Goal: Transaction & Acquisition: Purchase product/service

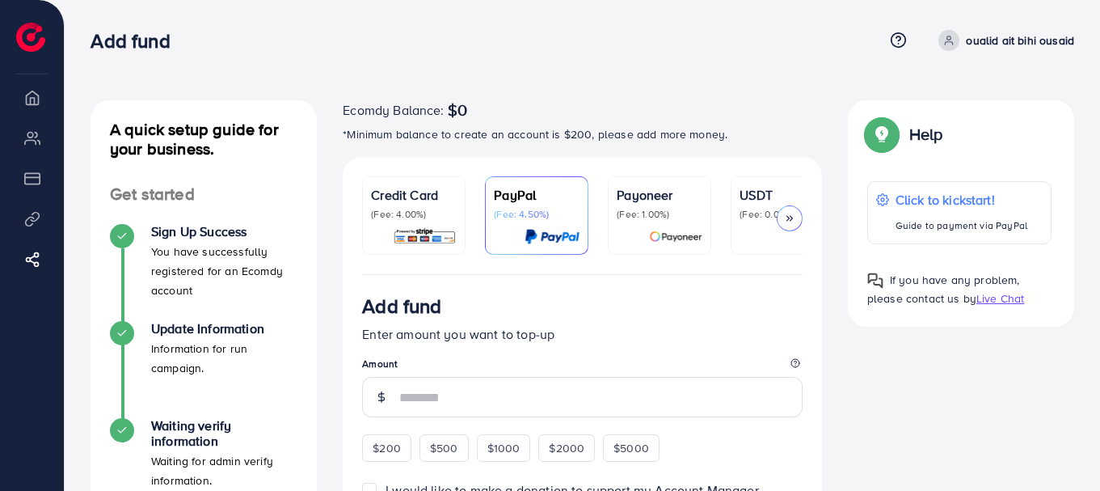
scroll to position [0, 154]
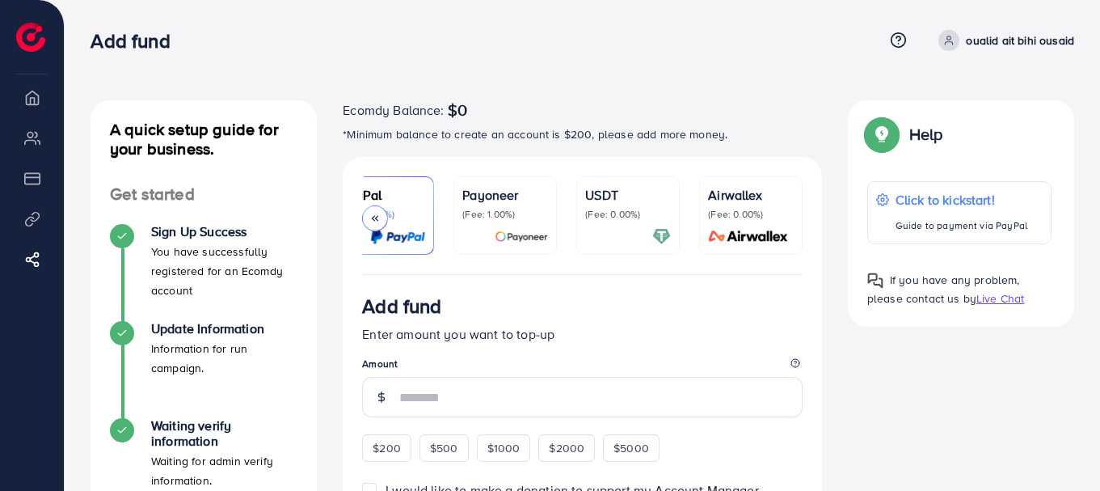
click at [638, 196] on p "USDT" at bounding box center [628, 194] width 86 height 19
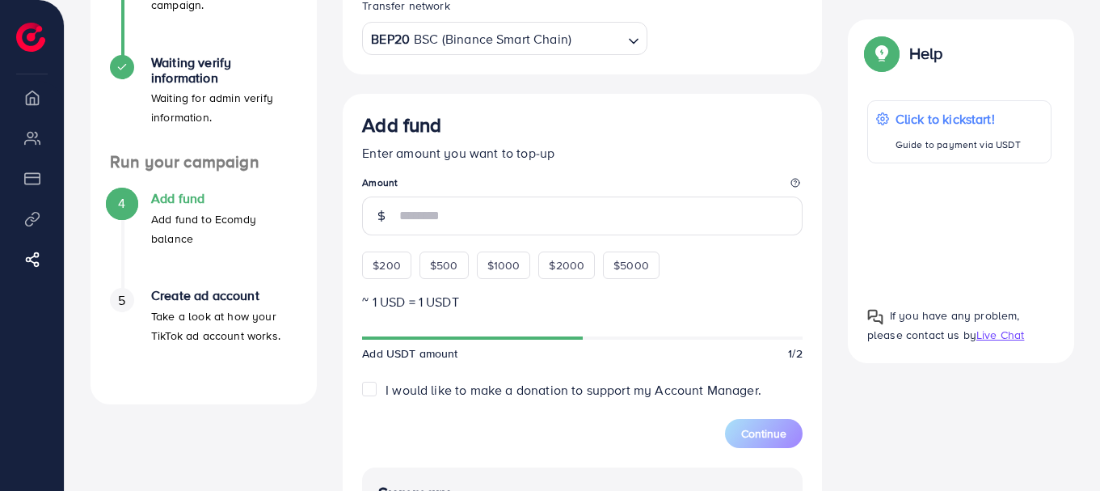
scroll to position [373, 0]
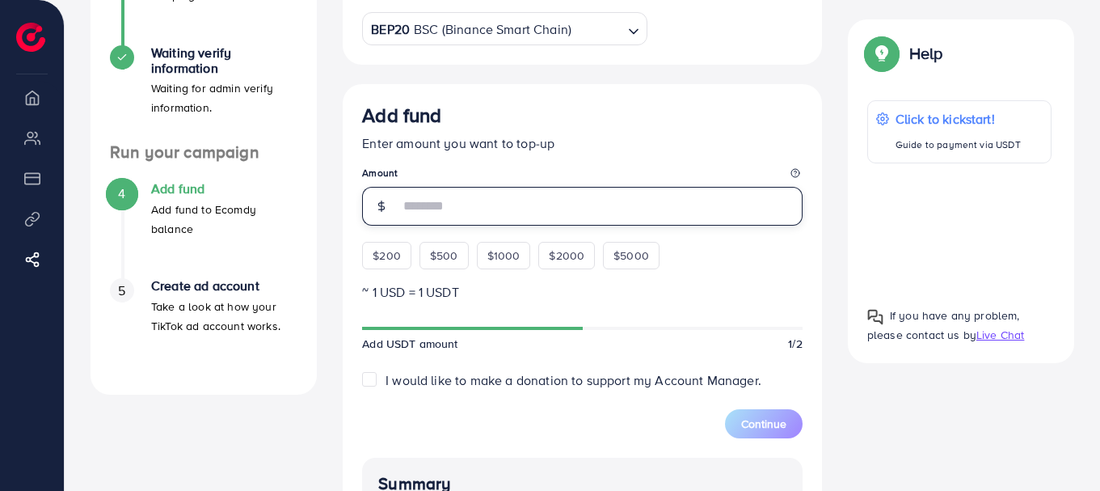
click at [487, 215] on input "number" at bounding box center [600, 206] width 403 height 39
type input "*"
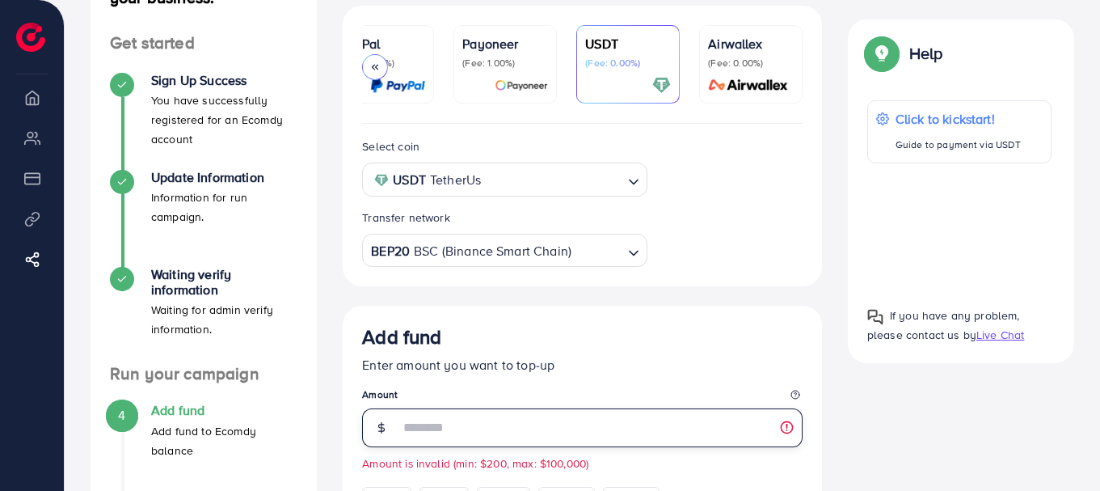
scroll to position [130, 0]
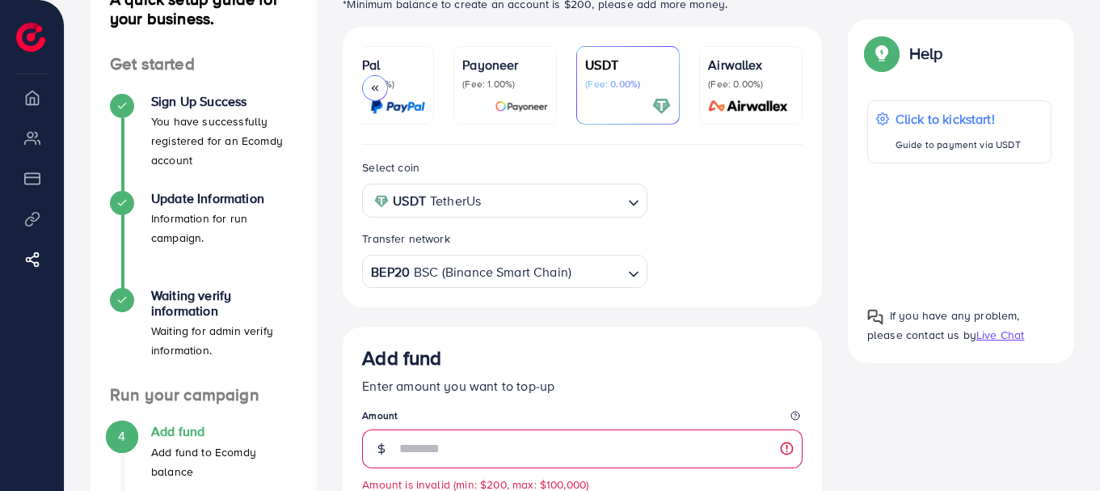
click at [374, 80] on div at bounding box center [375, 88] width 26 height 26
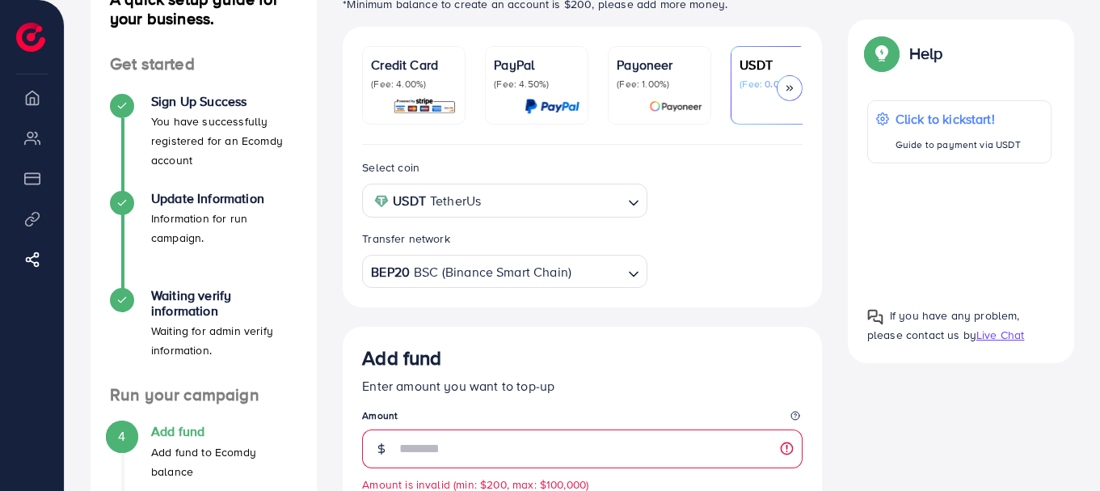
click at [418, 74] on div "Credit Card (Fee: 4.00%)" at bounding box center [414, 73] width 86 height 36
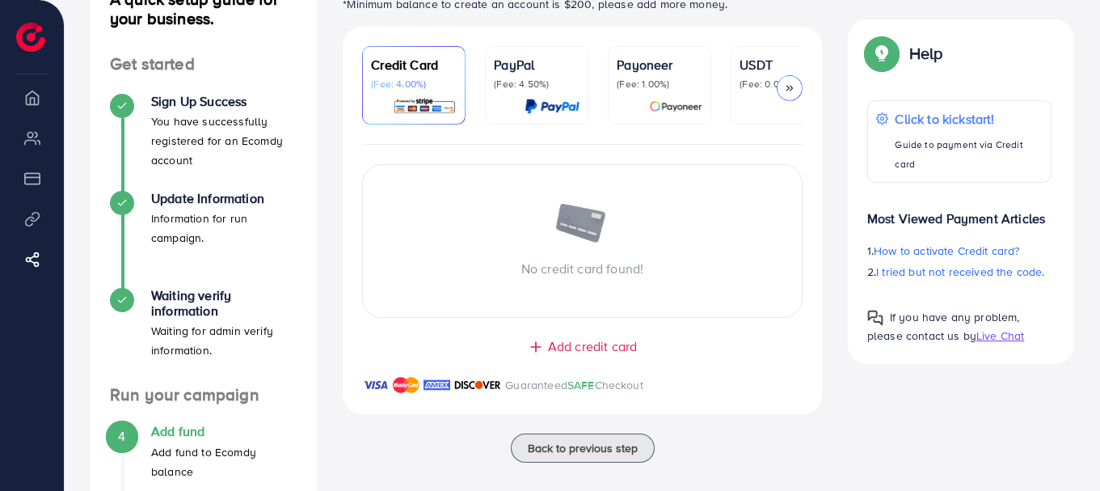
click at [594, 351] on span "Add credit card" at bounding box center [592, 346] width 89 height 19
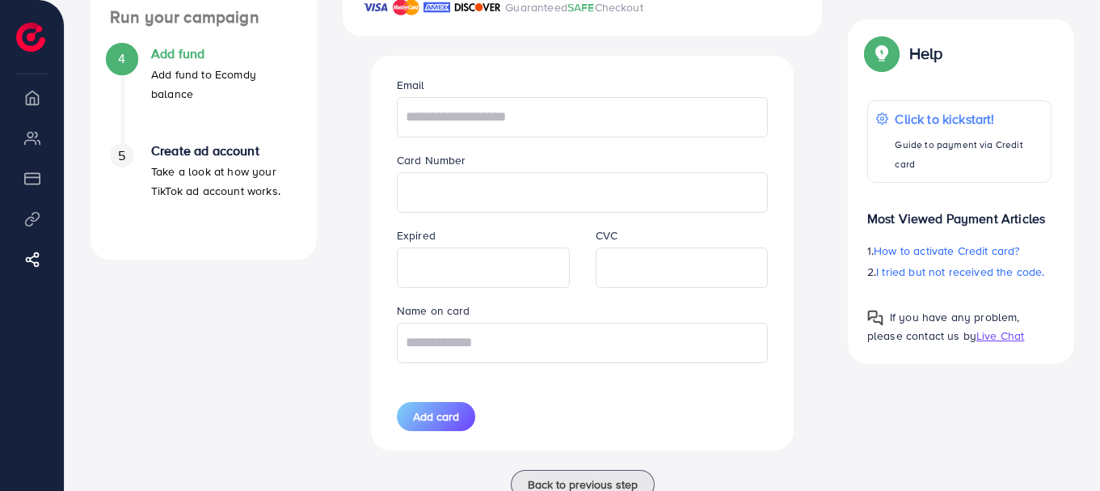
scroll to position [537, 0]
